Goal: Task Accomplishment & Management: Use online tool/utility

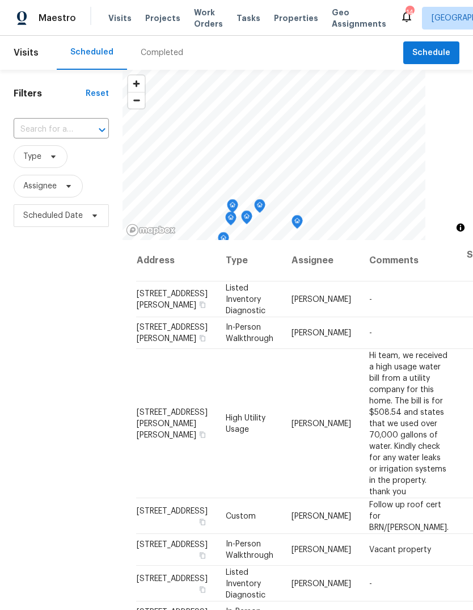
click at [47, 134] on input "text" at bounding box center [46, 130] width 64 height 18
type input "4578"
click at [37, 164] on li "[STREET_ADDRESS]" at bounding box center [60, 155] width 95 height 19
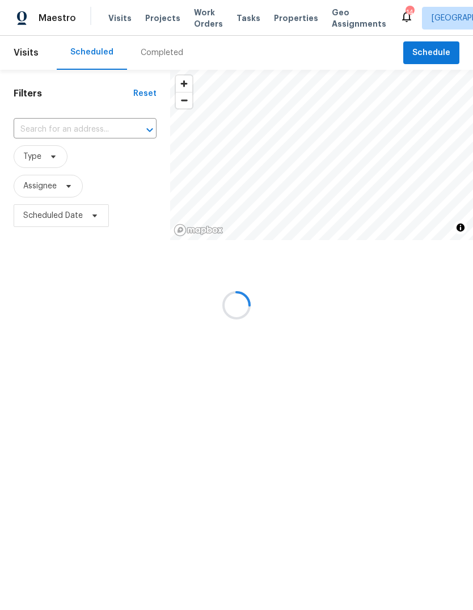
type input "[STREET_ADDRESS]"
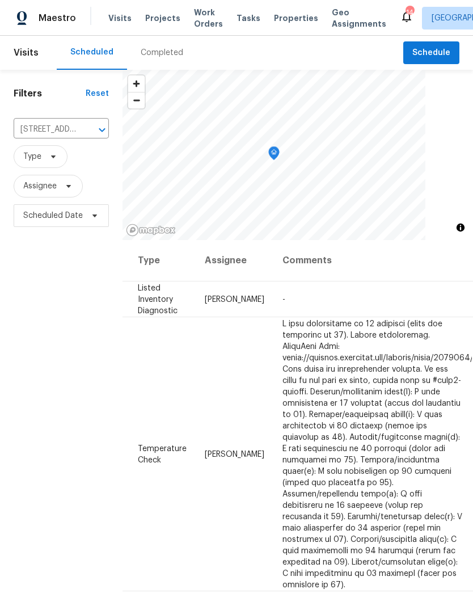
scroll to position [0, 87]
click at [0, 0] on icon at bounding box center [0, 0] width 0 height 0
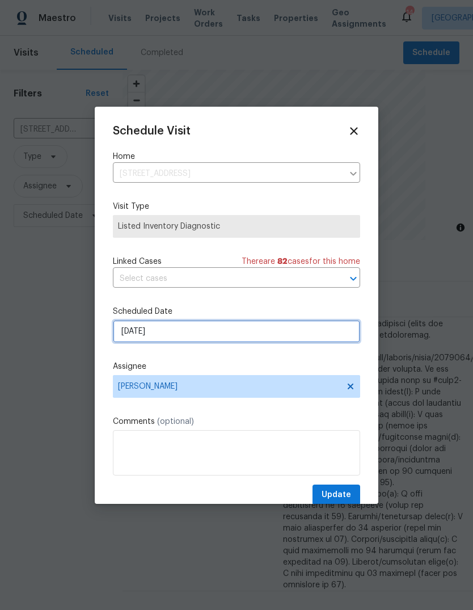
click at [255, 341] on input "[DATE]" at bounding box center [236, 331] width 247 height 23
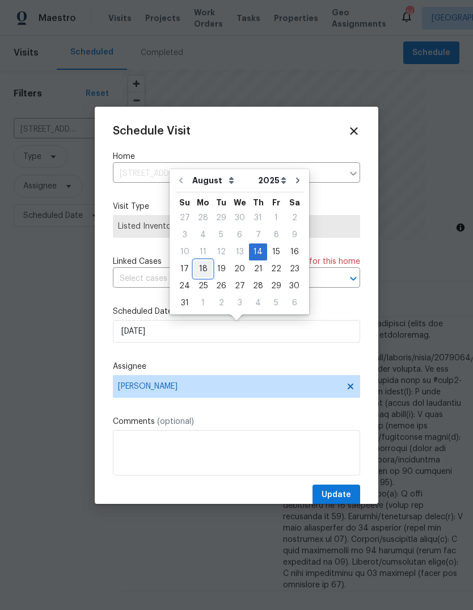
click at [206, 273] on div "18" at bounding box center [203, 269] width 18 height 16
type input "[DATE]"
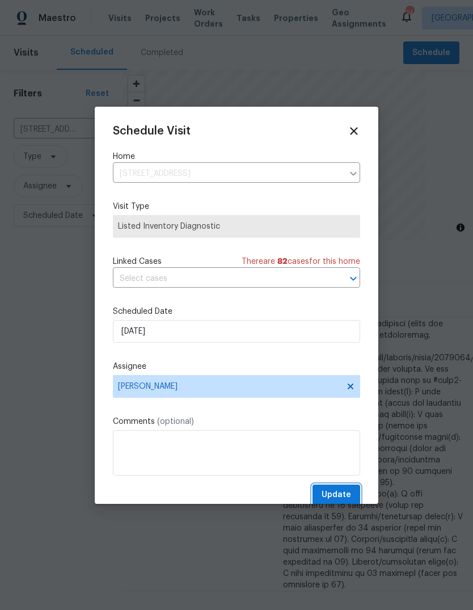
click at [338, 496] on span "Update" at bounding box center [336, 495] width 29 height 14
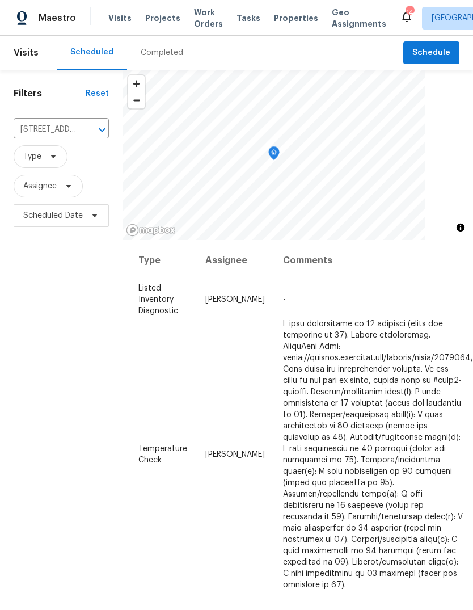
click at [93, 129] on button "Clear" at bounding box center [87, 130] width 16 height 16
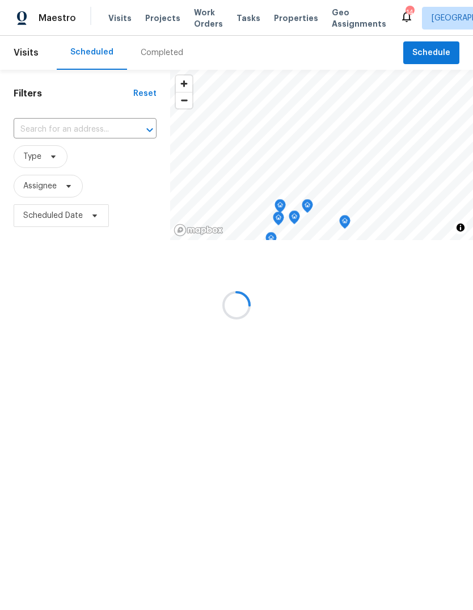
click at [66, 130] on div at bounding box center [236, 305] width 473 height 610
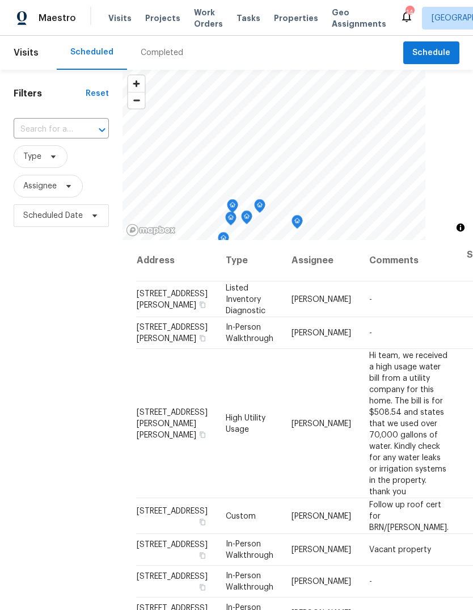
click at [53, 133] on input "text" at bounding box center [46, 130] width 64 height 18
type input "1059"
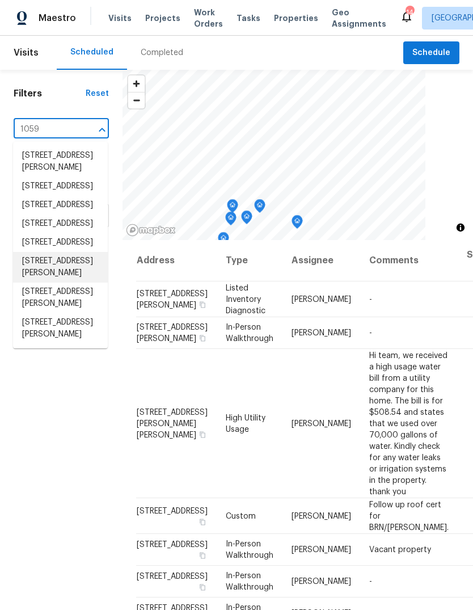
click at [57, 282] on li "[STREET_ADDRESS][PERSON_NAME]" at bounding box center [60, 267] width 95 height 31
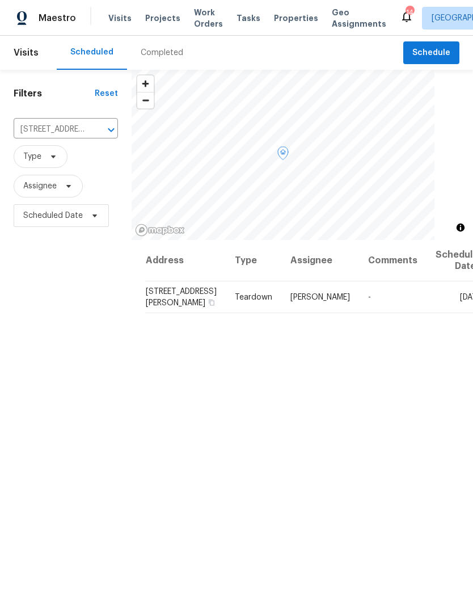
click at [0, 0] on icon at bounding box center [0, 0] width 0 height 0
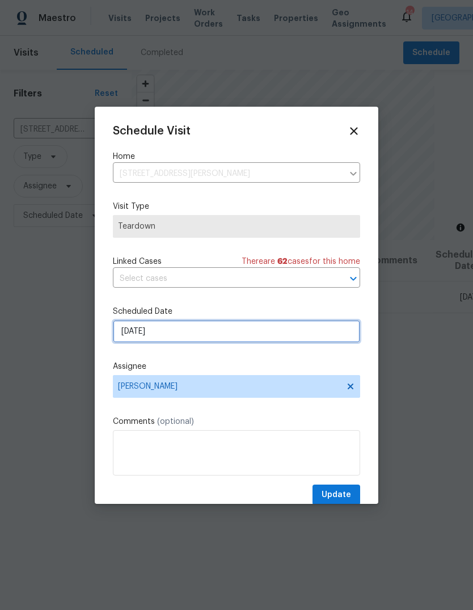
click at [220, 336] on input "[DATE]" at bounding box center [236, 331] width 247 height 23
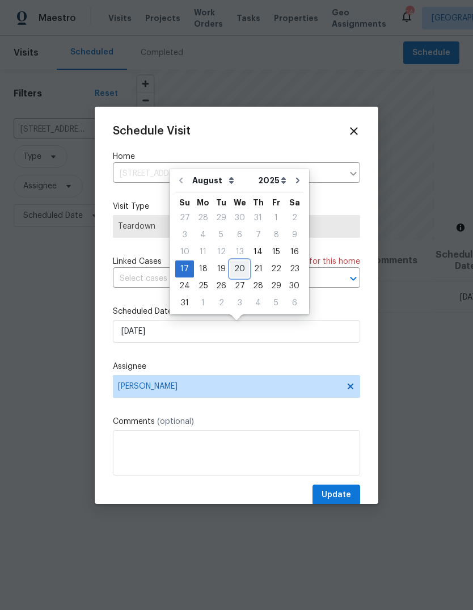
click at [237, 269] on div "20" at bounding box center [239, 269] width 19 height 16
type input "[DATE]"
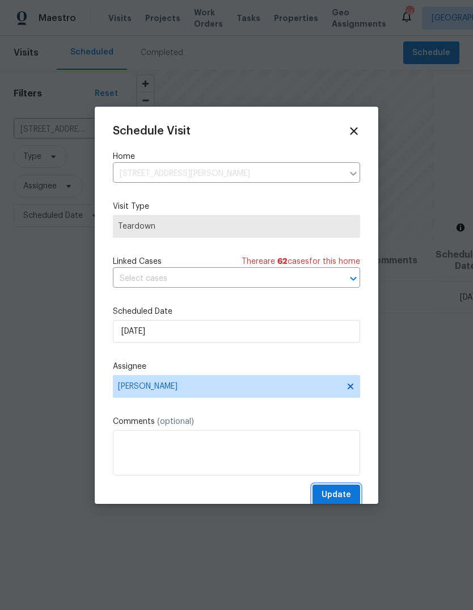
click at [336, 497] on span "Update" at bounding box center [336, 495] width 29 height 14
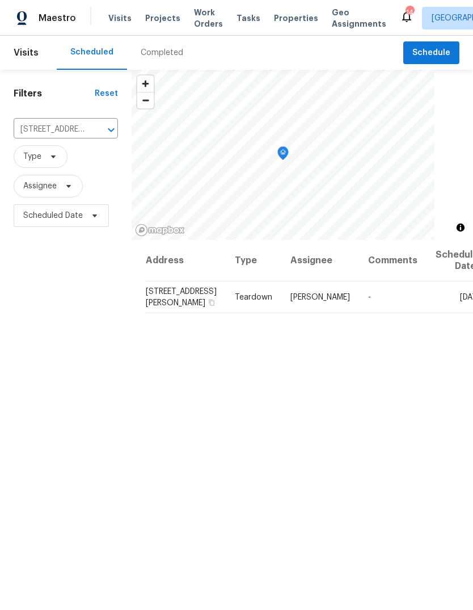
click at [91, 128] on icon "Clear" at bounding box center [96, 129] width 11 height 11
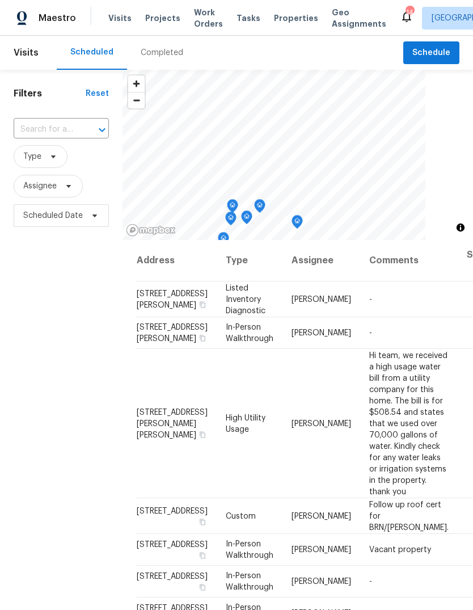
click at [49, 128] on input "text" at bounding box center [46, 130] width 64 height 18
type input "8199"
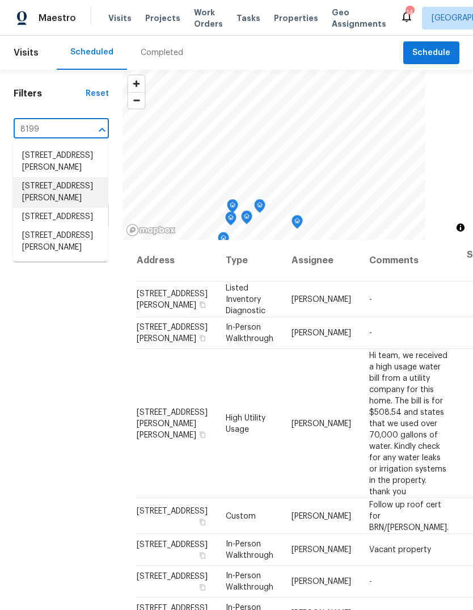
click at [56, 204] on li "[STREET_ADDRESS][PERSON_NAME]" at bounding box center [60, 192] width 95 height 31
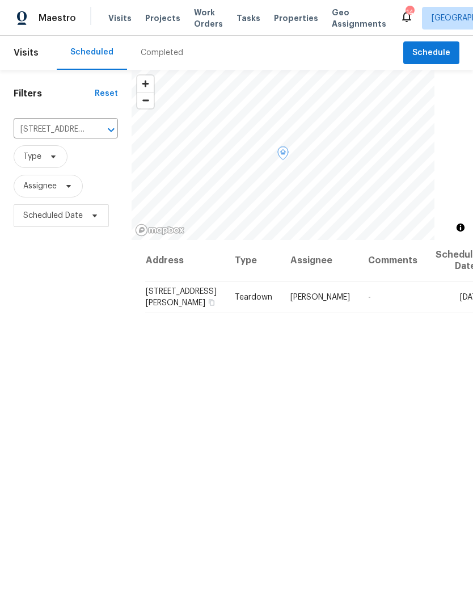
click at [0, 0] on icon at bounding box center [0, 0] width 0 height 0
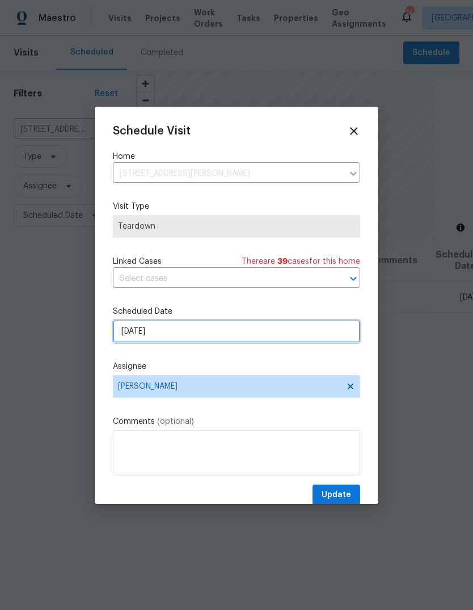
click at [244, 334] on input "[DATE]" at bounding box center [236, 331] width 247 height 23
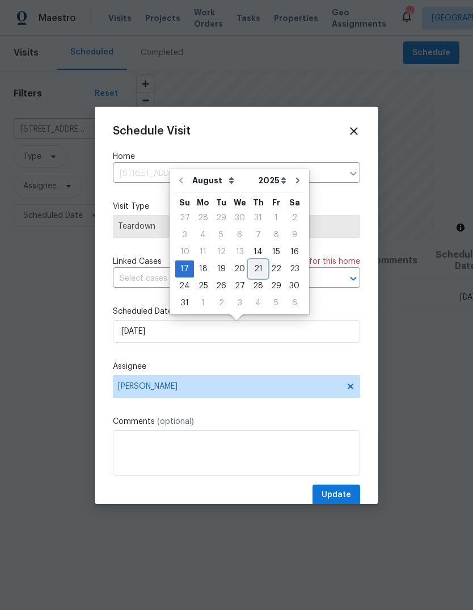
click at [256, 268] on div "21" at bounding box center [258, 269] width 18 height 16
type input "[DATE]"
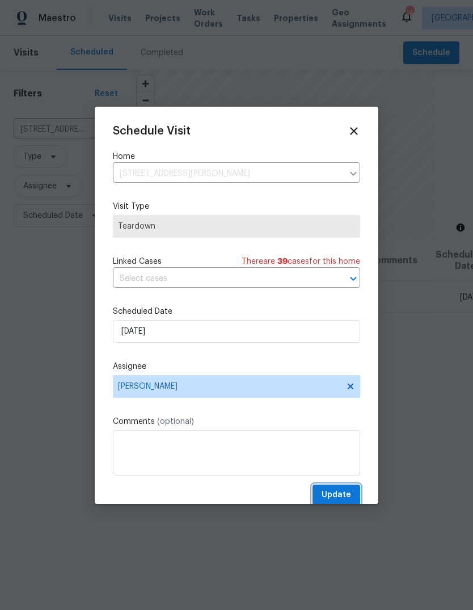
click at [349, 491] on span "Update" at bounding box center [336, 495] width 29 height 14
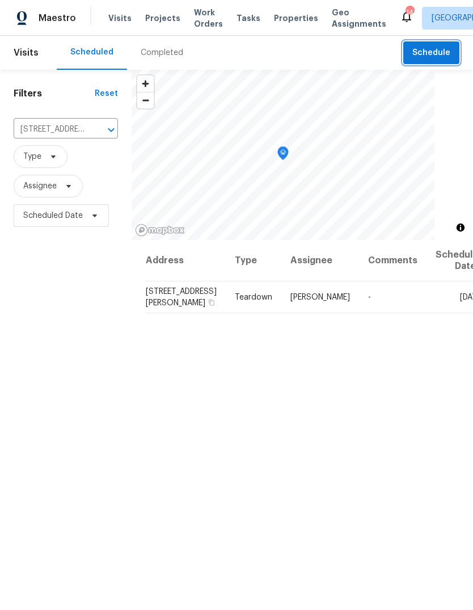
click at [435, 56] on span "Schedule" at bounding box center [431, 53] width 38 height 14
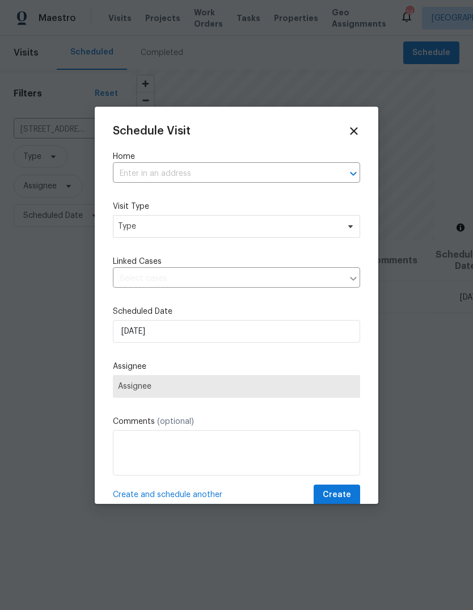
click at [217, 177] on input "text" at bounding box center [221, 174] width 216 height 18
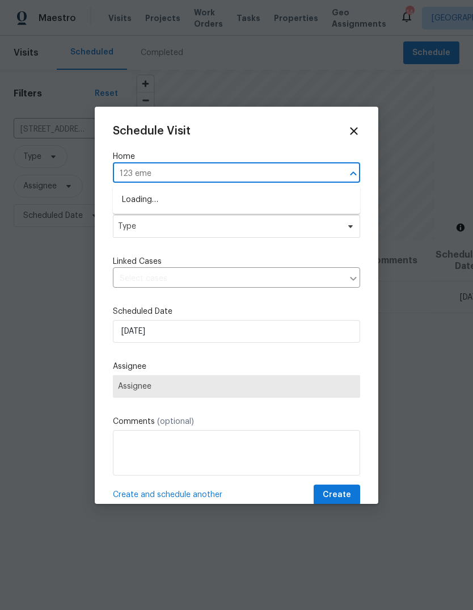
type input "123 emer"
click at [182, 205] on li "[STREET_ADDRESS]" at bounding box center [236, 200] width 247 height 19
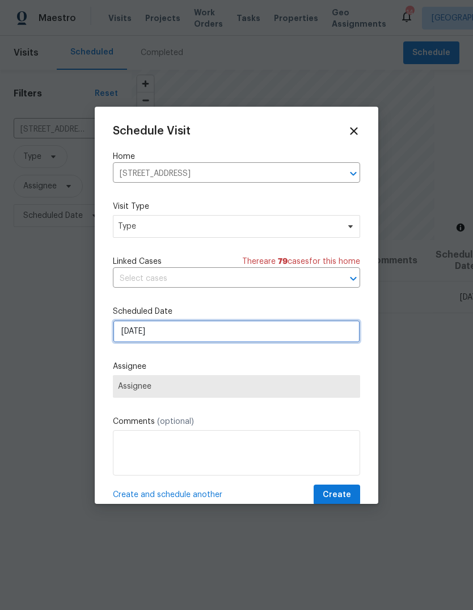
click at [304, 337] on input "[DATE]" at bounding box center [236, 331] width 247 height 23
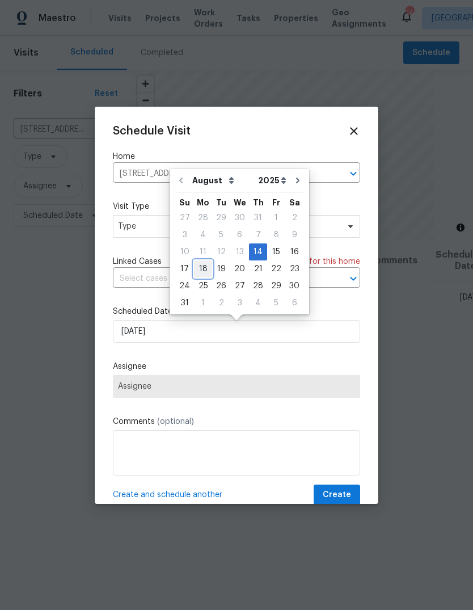
click at [203, 269] on div "18" at bounding box center [203, 269] width 18 height 16
type input "[DATE]"
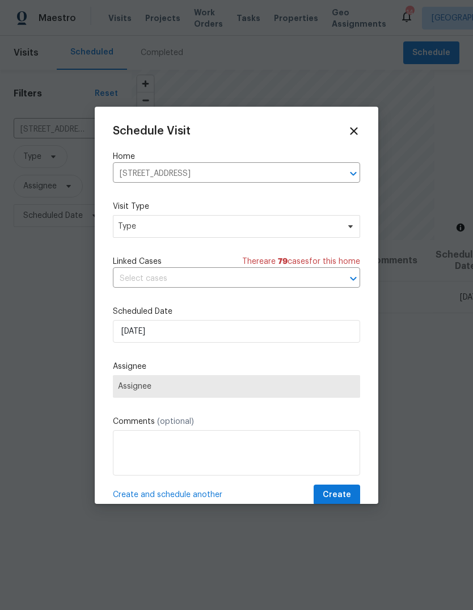
click at [227, 390] on span "Assignee" at bounding box center [236, 386] width 237 height 9
click at [239, 228] on span "Type" at bounding box center [228, 226] width 221 height 11
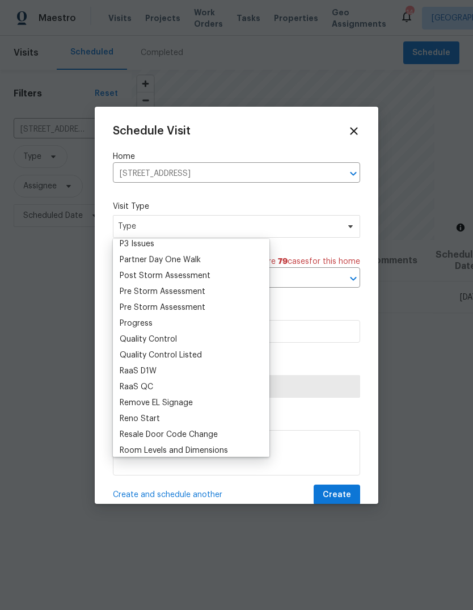
scroll to position [691, 0]
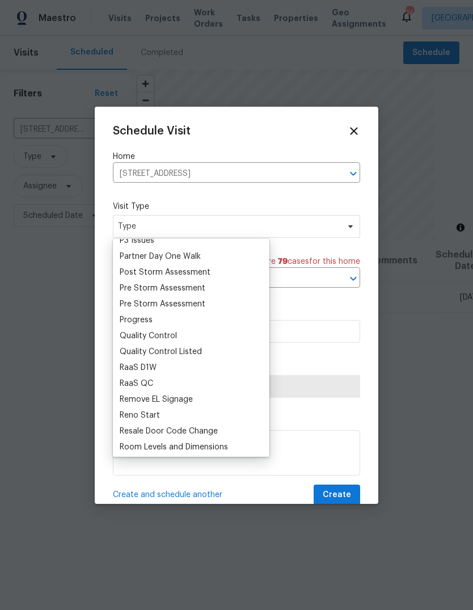
click at [150, 323] on div "Progress" at bounding box center [136, 319] width 33 height 11
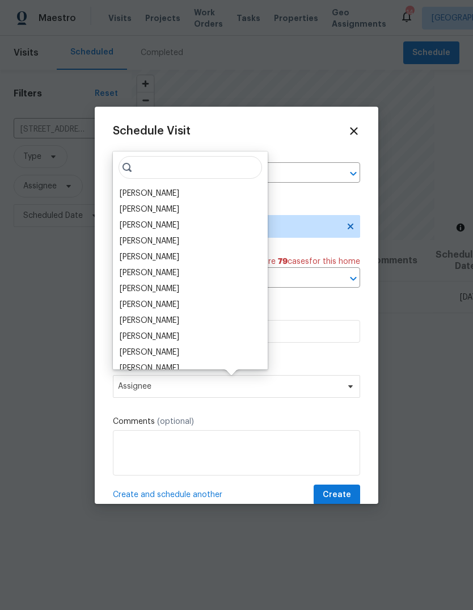
click at [167, 197] on div "[PERSON_NAME]" at bounding box center [150, 193] width 60 height 11
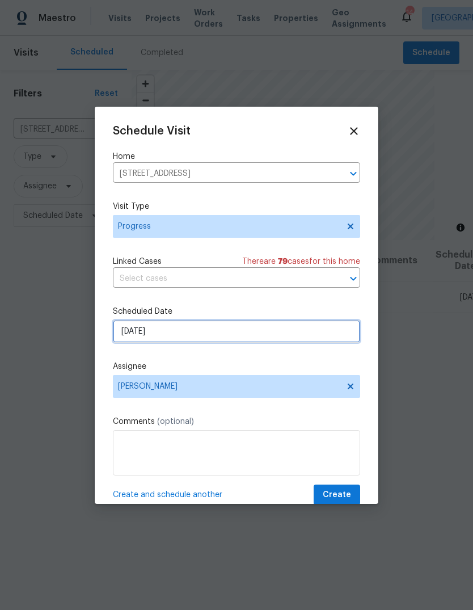
click at [184, 336] on input "[DATE]" at bounding box center [236, 331] width 247 height 23
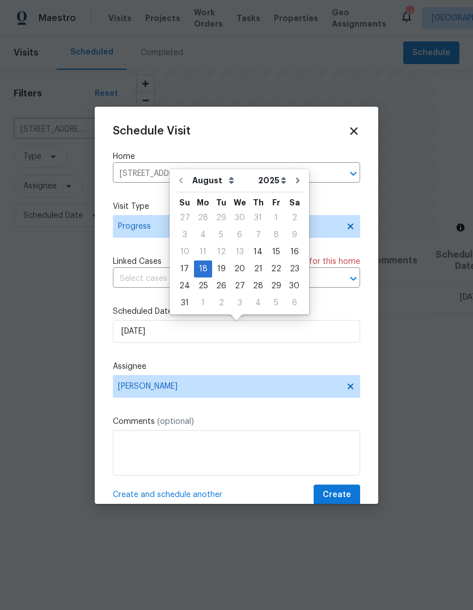
click at [217, 365] on label "Assignee" at bounding box center [236, 366] width 247 height 11
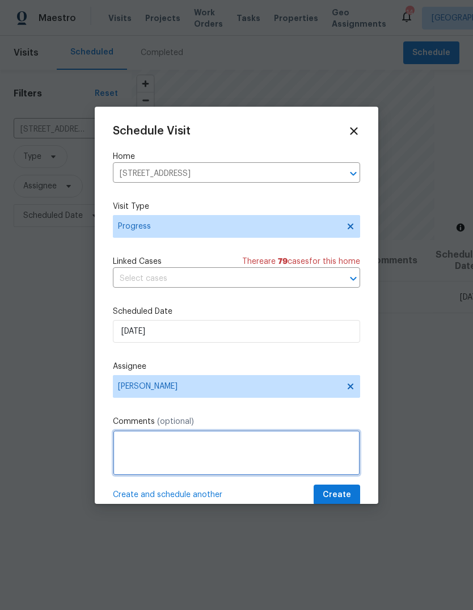
click at [194, 455] on textarea at bounding box center [236, 452] width 247 height 45
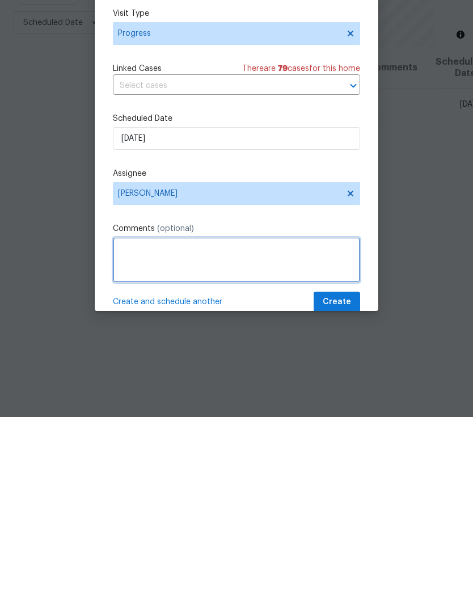
scroll to position [43, 0]
type textarea "Meet [PERSON_NAME]"
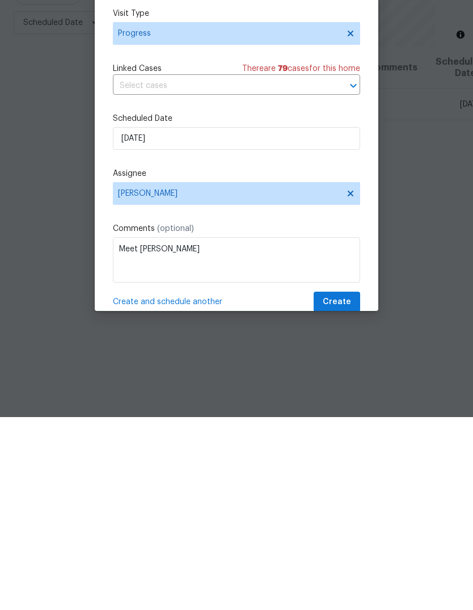
click at [184, 489] on span "Create and schedule another" at bounding box center [167, 494] width 109 height 11
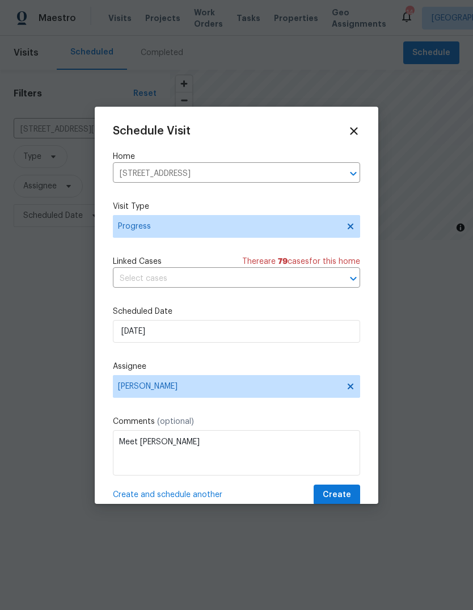
scroll to position [0, 0]
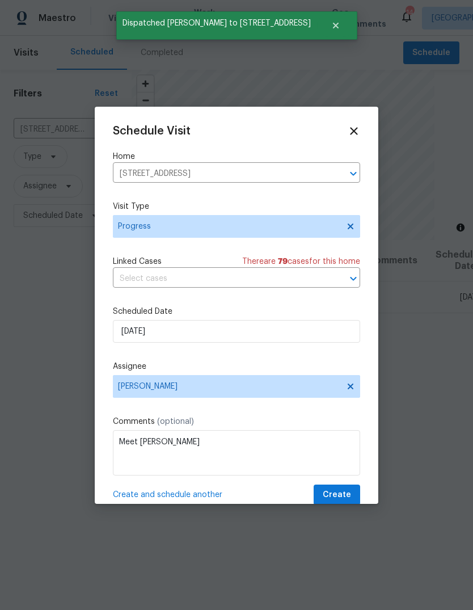
click at [335, 176] on icon "Clear" at bounding box center [338, 173] width 11 height 11
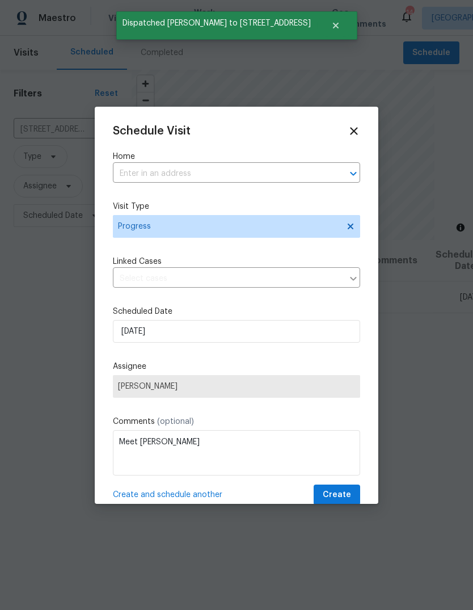
click at [260, 176] on input "text" at bounding box center [221, 174] width 216 height 18
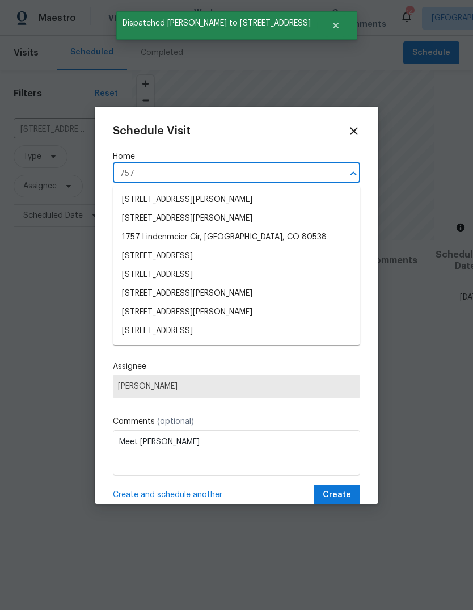
type input "7575"
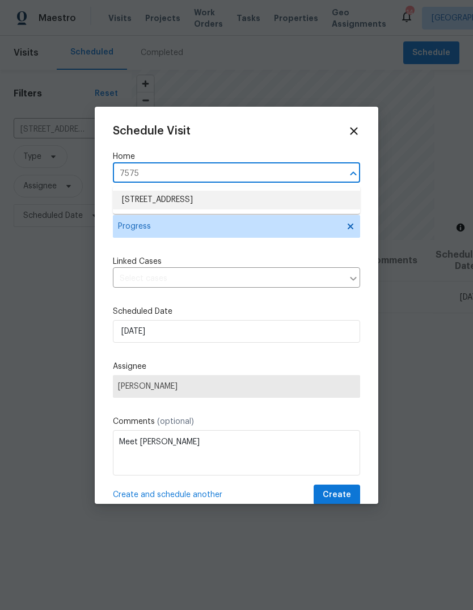
click at [213, 204] on li "[STREET_ADDRESS]" at bounding box center [236, 200] width 247 height 19
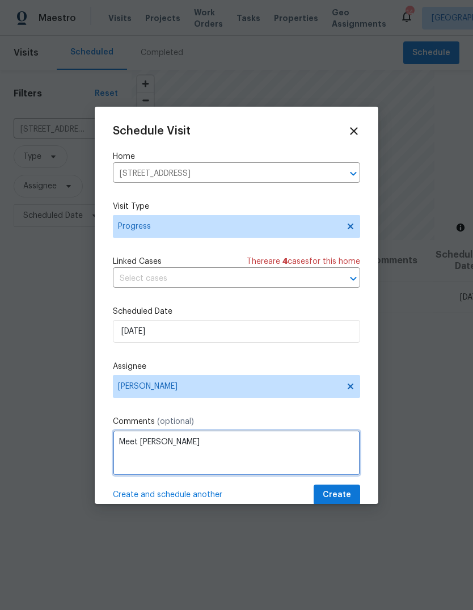
click at [186, 442] on textarea "Meet [PERSON_NAME]" at bounding box center [236, 452] width 247 height 45
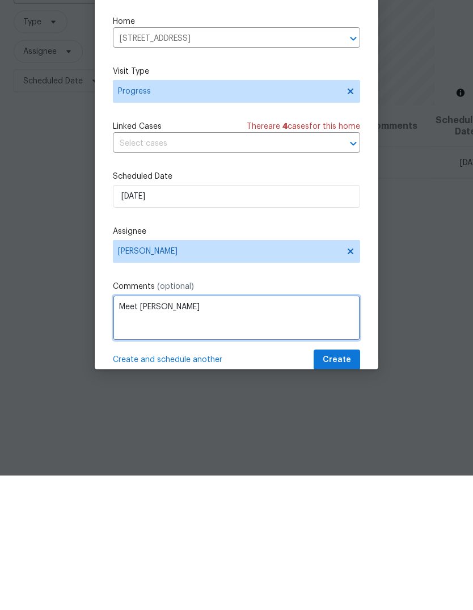
scroll to position [43, 0]
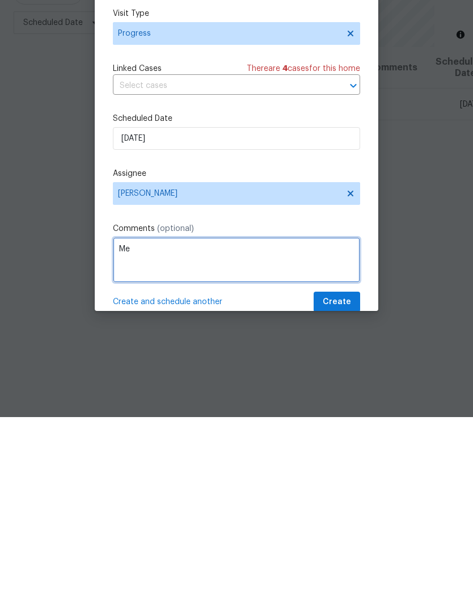
type textarea "M"
click at [189, 489] on span "Create and schedule another" at bounding box center [167, 494] width 109 height 11
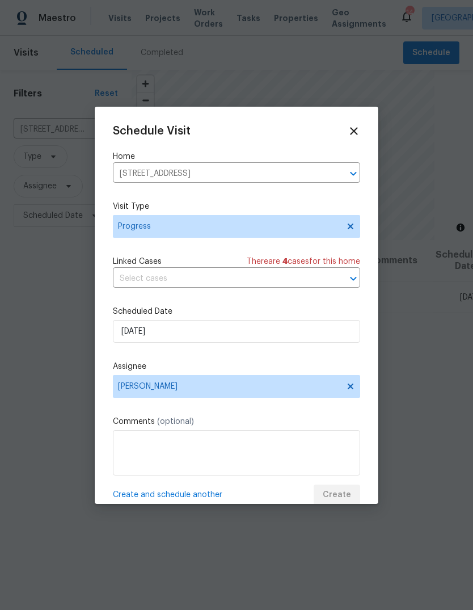
scroll to position [0, 0]
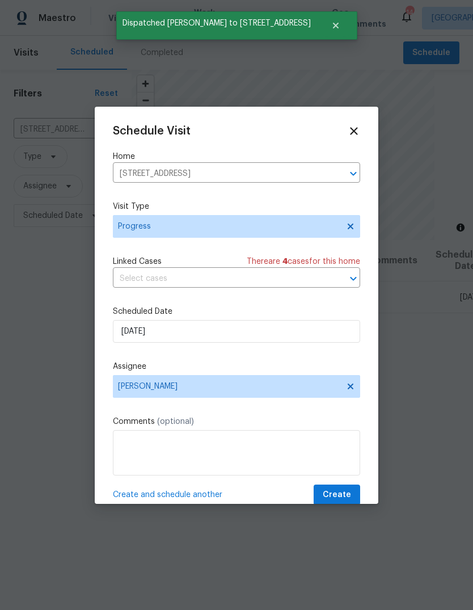
click at [341, 174] on icon "Clear" at bounding box center [338, 173] width 11 height 11
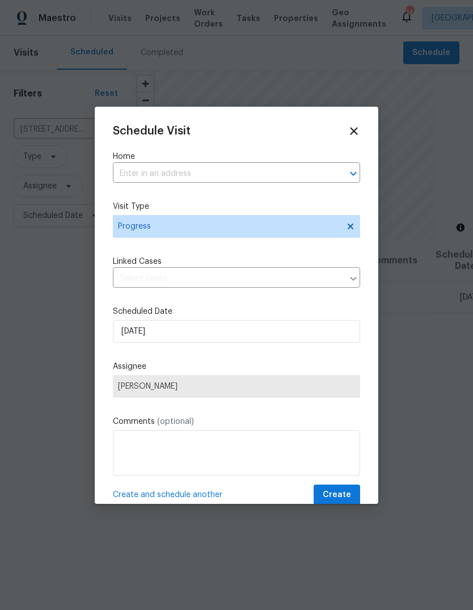
click at [191, 178] on input "text" at bounding box center [221, 174] width 216 height 18
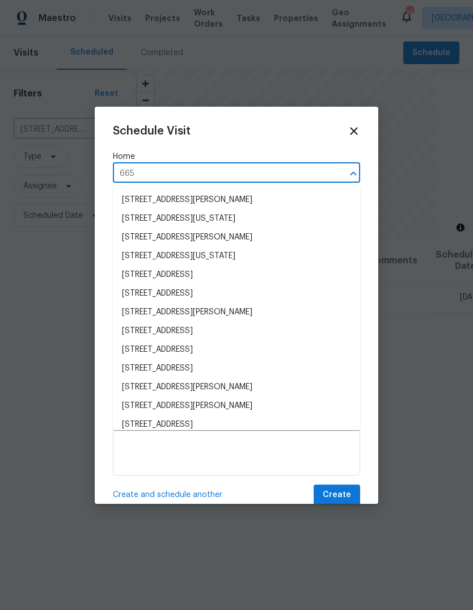
type input "6650"
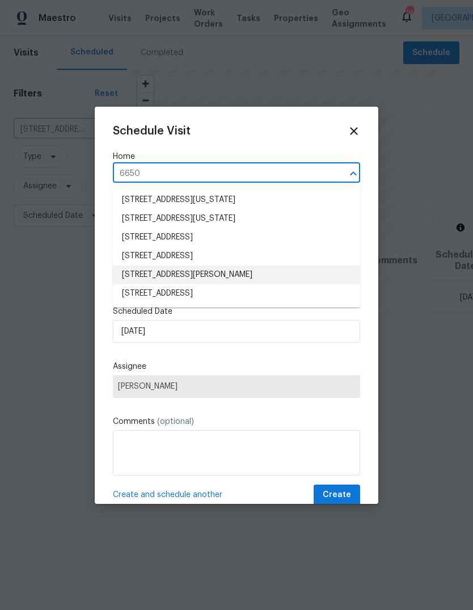
click at [193, 278] on li "[STREET_ADDRESS][PERSON_NAME]" at bounding box center [236, 274] width 247 height 19
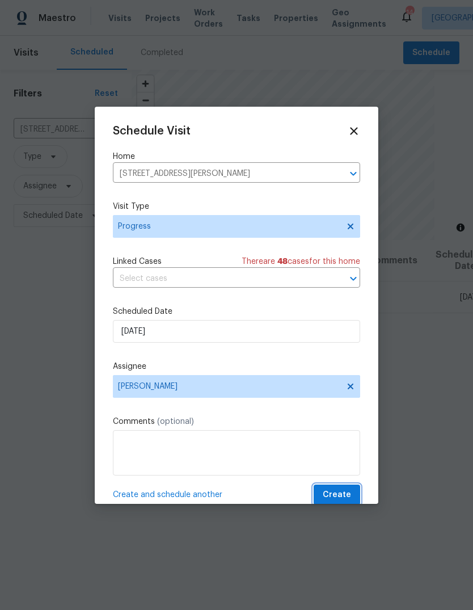
click at [342, 495] on span "Create" at bounding box center [337, 495] width 28 height 14
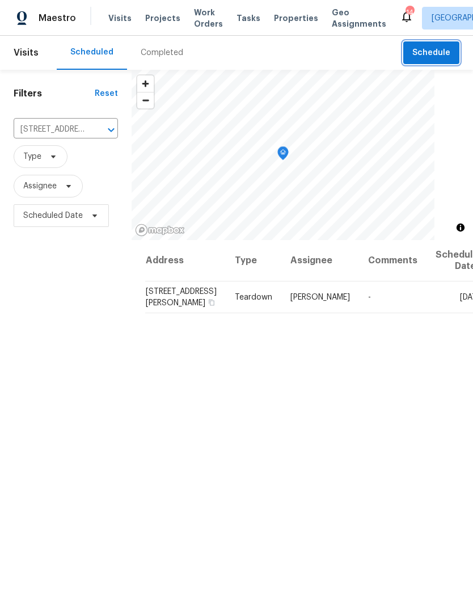
click at [434, 58] on span "Schedule" at bounding box center [431, 53] width 38 height 14
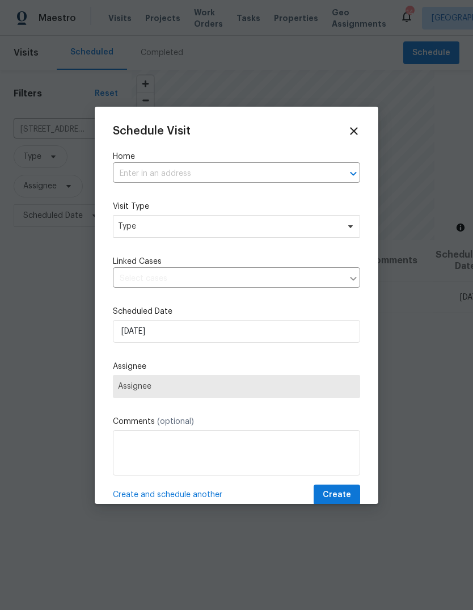
click at [273, 177] on input "text" at bounding box center [221, 174] width 216 height 18
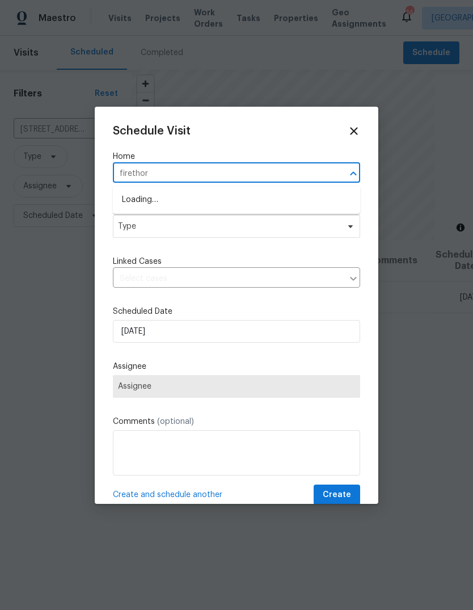
type input "firethorn"
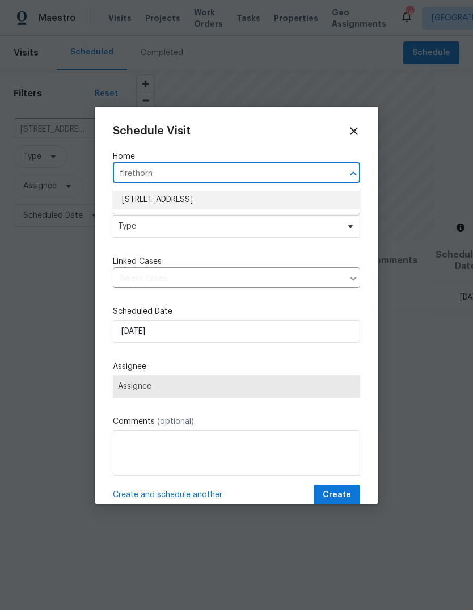
click at [232, 191] on li "[STREET_ADDRESS]" at bounding box center [236, 200] width 247 height 19
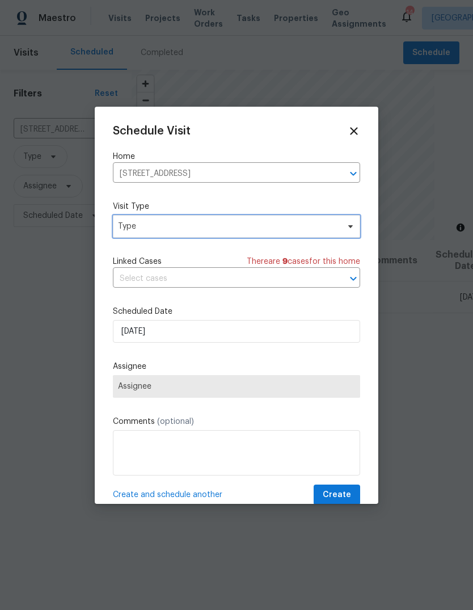
click at [193, 231] on span "Type" at bounding box center [228, 226] width 221 height 11
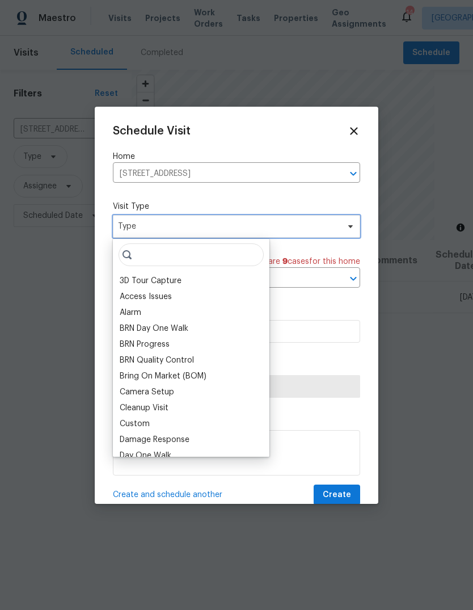
click at [192, 231] on span "Type" at bounding box center [228, 226] width 221 height 11
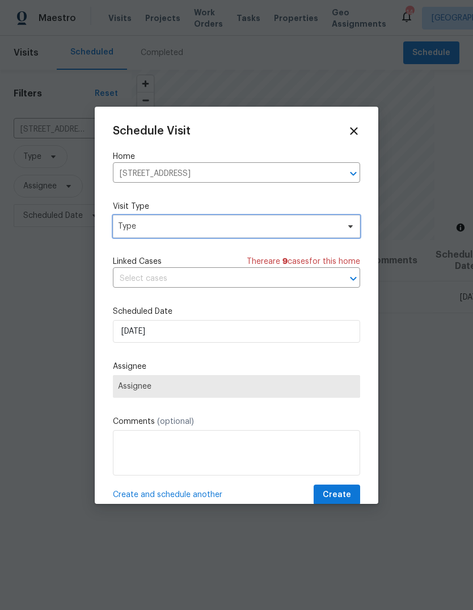
click at [186, 229] on span "Type" at bounding box center [228, 226] width 221 height 11
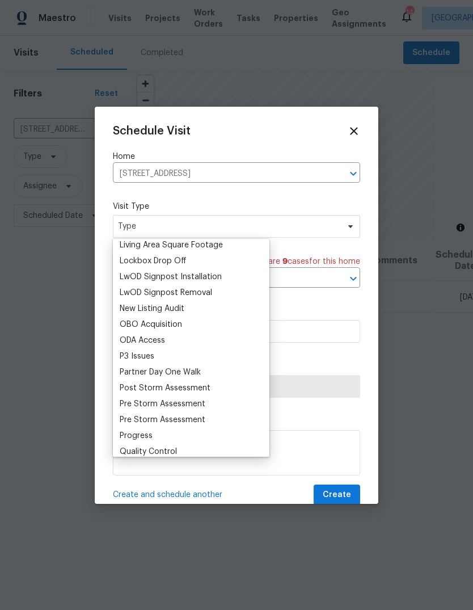
scroll to position [576, 0]
click at [151, 437] on div "Progress" at bounding box center [136, 434] width 33 height 11
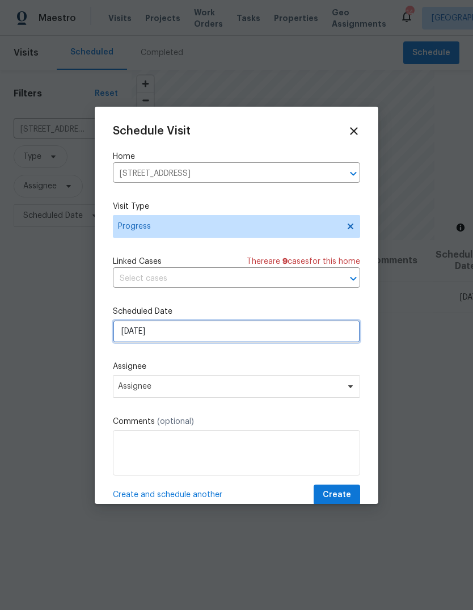
click at [197, 332] on input "[DATE]" at bounding box center [236, 331] width 247 height 23
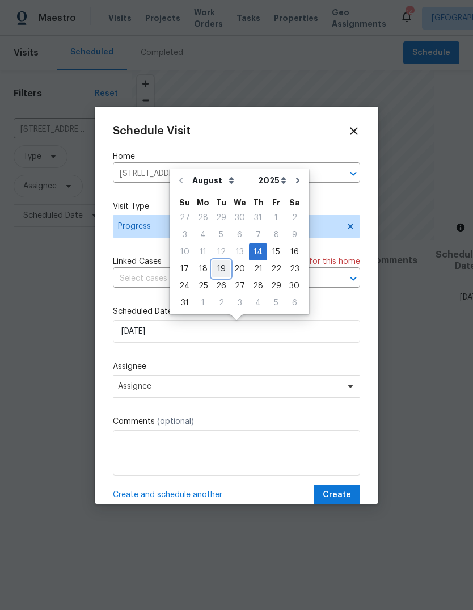
click at [220, 271] on div "19" at bounding box center [221, 269] width 18 height 16
type input "[DATE]"
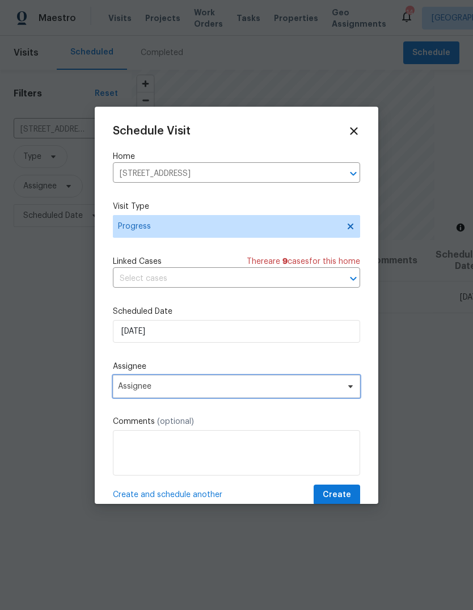
click at [184, 391] on span "Assignee" at bounding box center [229, 386] width 222 height 9
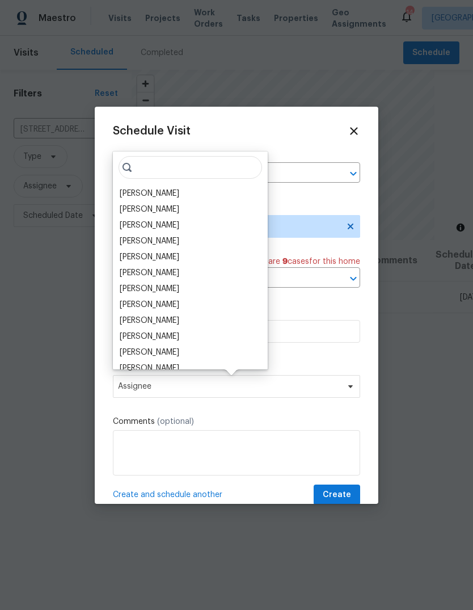
click at [168, 196] on div "[PERSON_NAME]" at bounding box center [150, 193] width 60 height 11
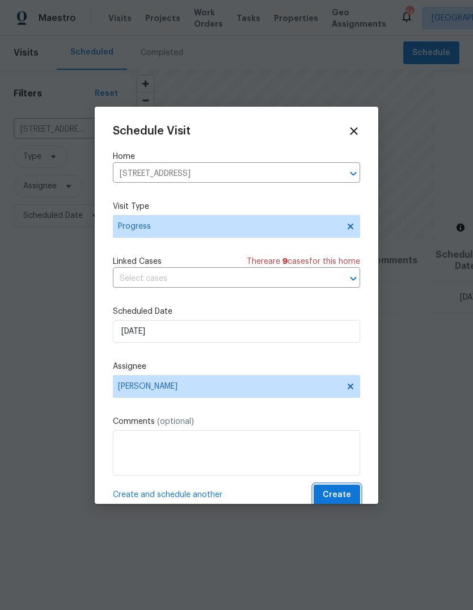
click at [342, 498] on span "Create" at bounding box center [337, 495] width 28 height 14
